Goal: Browse casually

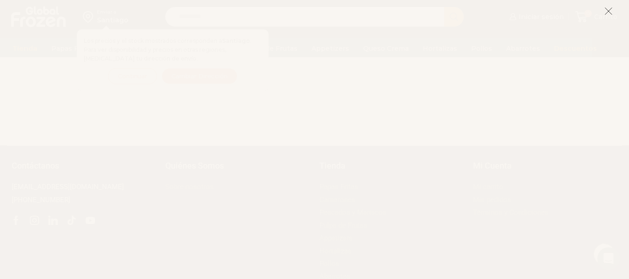
scroll to position [996, 0]
click at [610, 9] on icon at bounding box center [608, 11] width 8 height 8
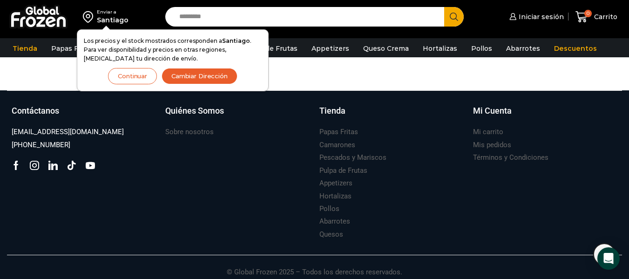
click at [122, 82] on button "Continuar" at bounding box center [132, 76] width 49 height 16
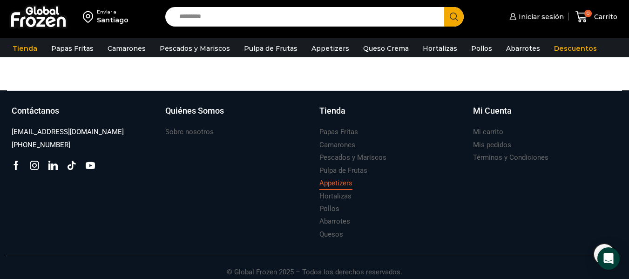
click at [349, 178] on h3 "Appetizers" at bounding box center [335, 183] width 33 height 10
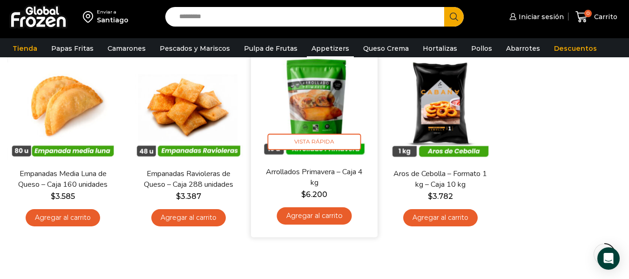
scroll to position [47, 0]
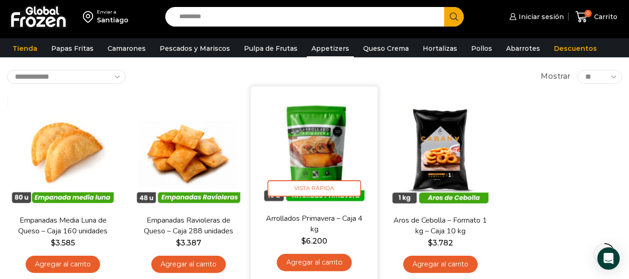
click at [331, 144] on img at bounding box center [314, 149] width 113 height 113
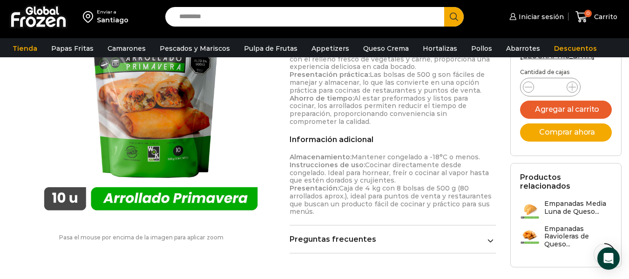
scroll to position [512, 0]
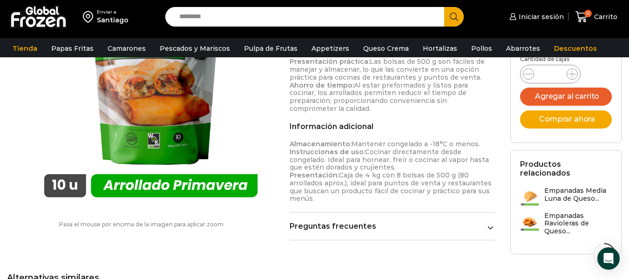
click at [482, 221] on link "Preguntas frecuentes" at bounding box center [392, 225] width 206 height 9
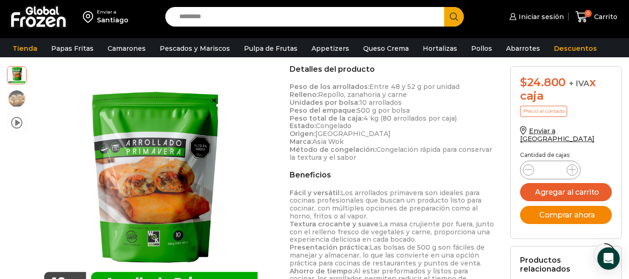
scroll to position [326, 0]
drag, startPoint x: 538, startPoint y: 200, endPoint x: 280, endPoint y: 90, distance: 280.6
click at [280, 90] on div "video Pasa el mouse por encima de la imagen para aplicar zoom Arrollados Primav…" at bounding box center [141, 200] width 282 height 268
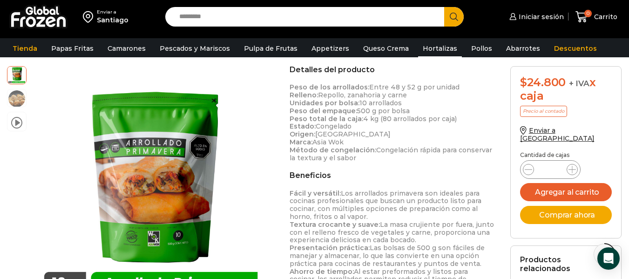
click at [436, 50] on link "Hortalizas" at bounding box center [440, 49] width 44 height 18
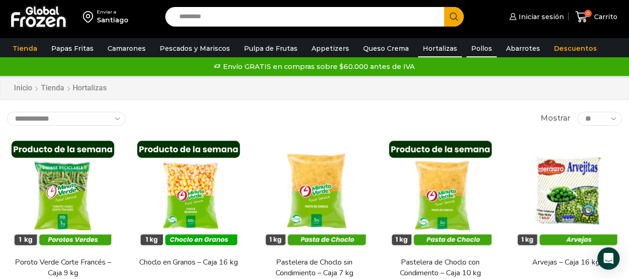
drag, startPoint x: 447, startPoint y: 43, endPoint x: 460, endPoint y: 43, distance: 12.6
click at [448, 43] on link "Hortalizas" at bounding box center [440, 49] width 44 height 18
click at [466, 44] on link "Pollos" at bounding box center [481, 49] width 30 height 18
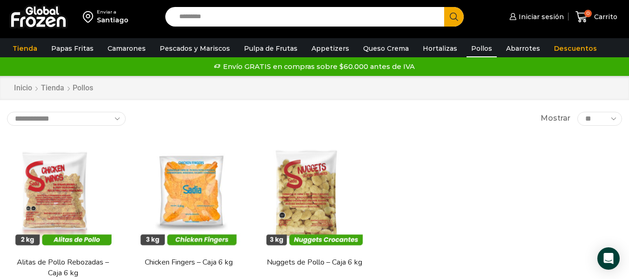
click at [126, 121] on div "**********" at bounding box center [314, 119] width 615 height 14
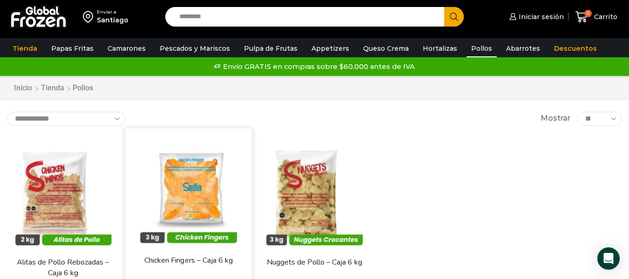
select select "*****"
click at [7, 112] on select "**********" at bounding box center [66, 119] width 119 height 14
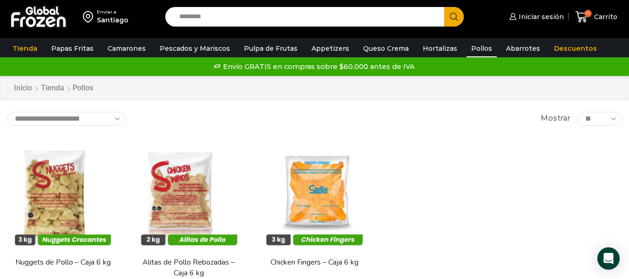
click at [501, 57] on div "Envío GRATIS en compras sobre $60.000 antes de IVA Envío GRATIS en compras sobr…" at bounding box center [314, 66] width 643 height 19
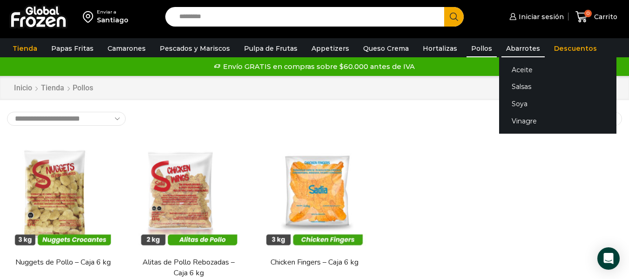
click at [503, 54] on link "Abarrotes" at bounding box center [522, 49] width 43 height 18
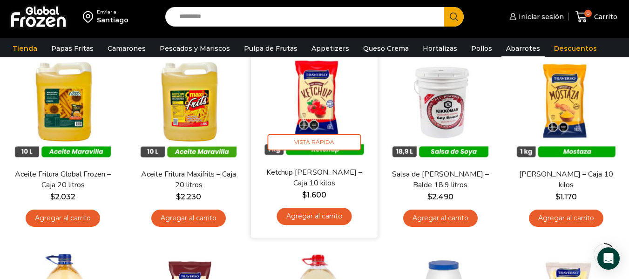
scroll to position [93, 0]
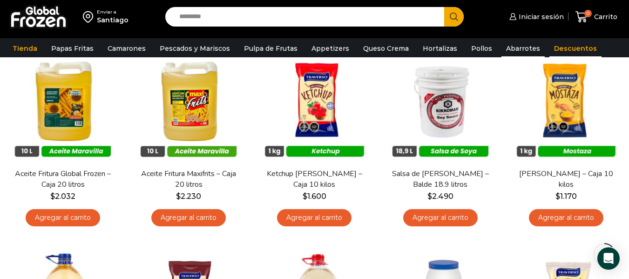
click at [549, 50] on link "Descuentos" at bounding box center [575, 49] width 52 height 18
